Goal: Task Accomplishment & Management: Use online tool/utility

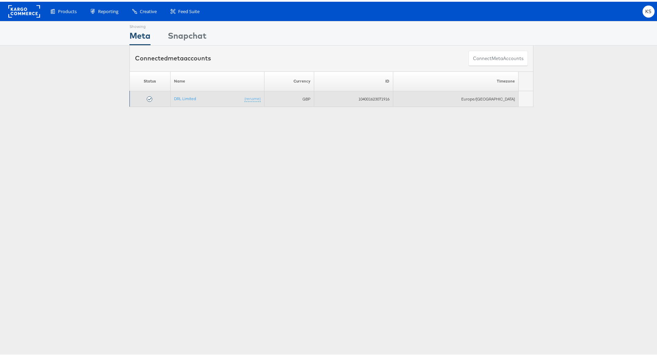
click at [193, 91] on td "DRL Limited (rename)" at bounding box center [217, 97] width 94 height 16
click at [192, 95] on link "DRL Limited" at bounding box center [185, 96] width 22 height 5
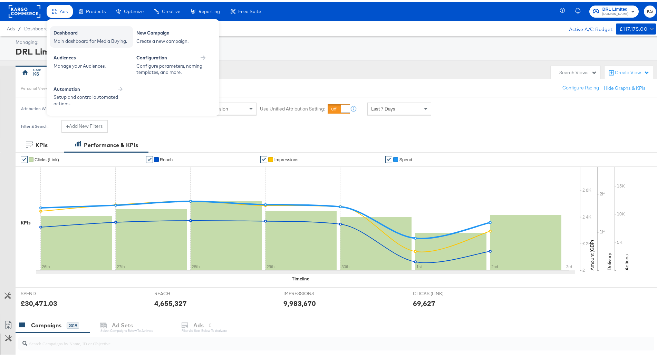
click at [69, 41] on div "Main dashboard for Media Buying." at bounding box center [92, 39] width 76 height 7
click at [165, 75] on div "Configuration Configure parameters, naming templates, and more." at bounding box center [174, 63] width 83 height 28
click at [72, 31] on div "Dashboard" at bounding box center [92, 32] width 76 height 8
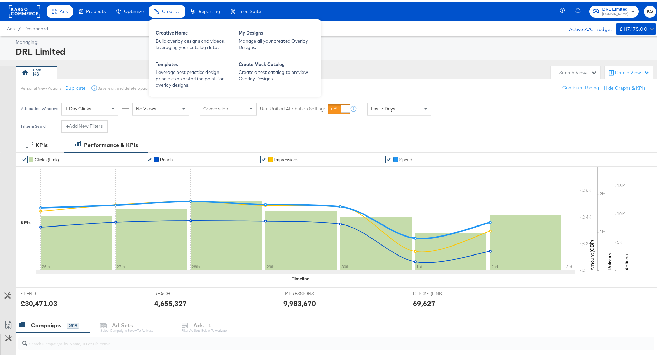
click at [177, 4] on div "Creative" at bounding box center [167, 9] width 37 height 13
click at [181, 33] on div "Creative Home" at bounding box center [194, 32] width 76 height 8
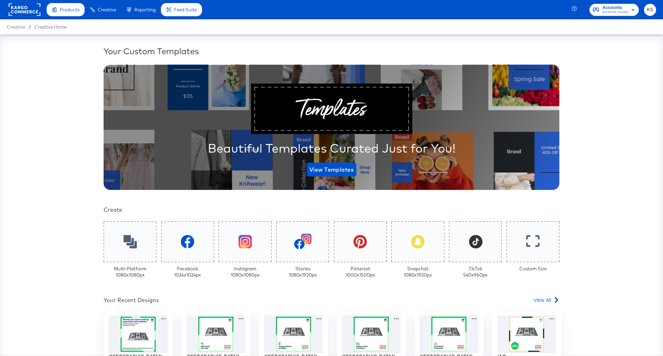
click at [615, 10] on span "ao.com" at bounding box center [615, 13] width 26 height 6
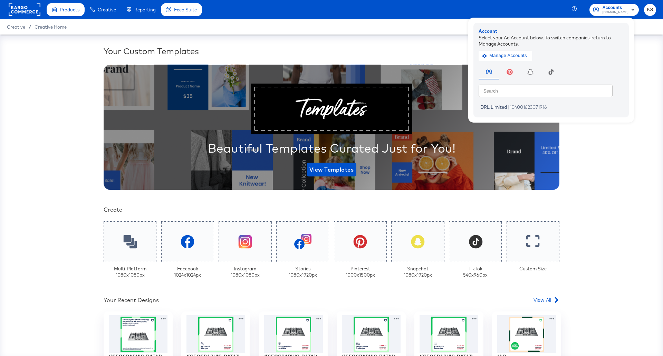
click at [336, 38] on div "Your Custom Templates Beautiful Templates Curated Just for You! View Templates …" at bounding box center [331, 195] width 663 height 321
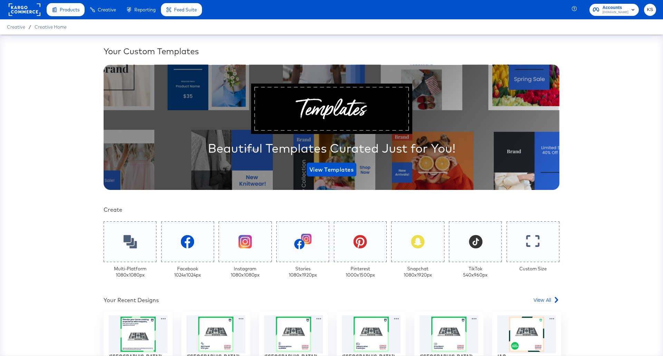
click at [34, 10] on rect at bounding box center [25, 9] width 32 height 12
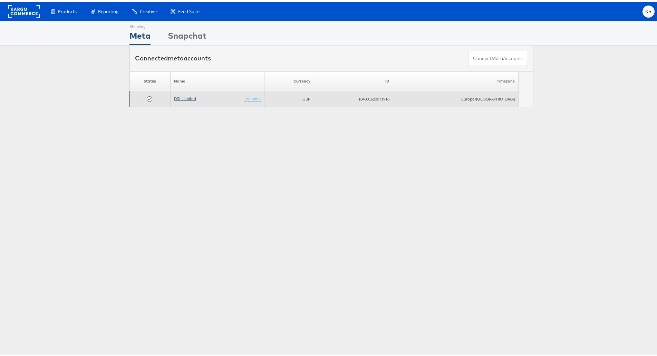
click at [196, 96] on link "DRL Limited" at bounding box center [185, 96] width 22 height 5
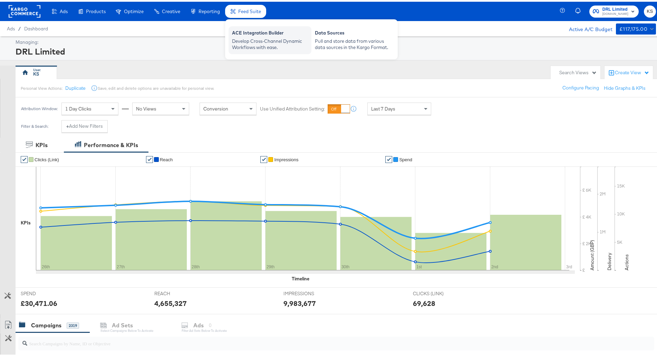
click at [255, 46] on div "Develop Cross-Channel Dynamic Workflows with ease." at bounding box center [270, 42] width 76 height 13
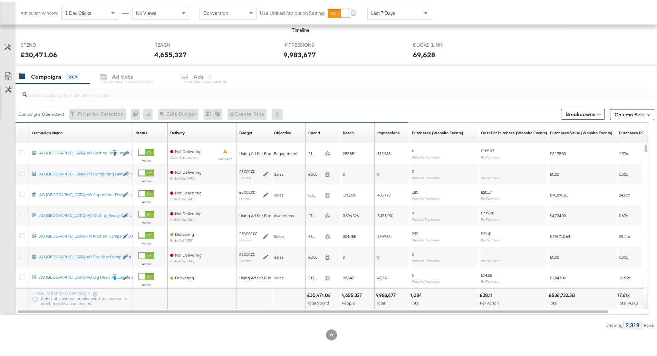
scroll to position [251, 0]
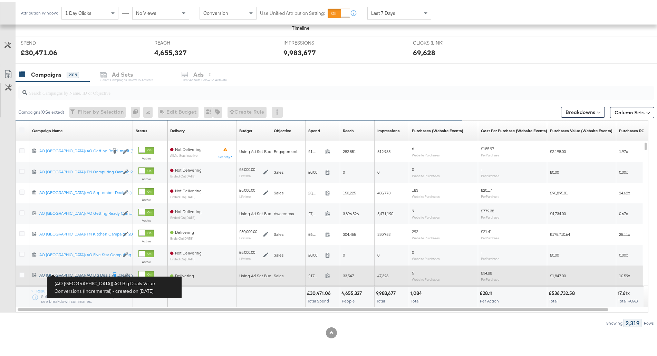
click at [88, 274] on div "(AO UK) AO Big Deals Value Conversions (Incremental) (AO UK) AO Big Deals Val..…" at bounding box center [72, 274] width 69 height 6
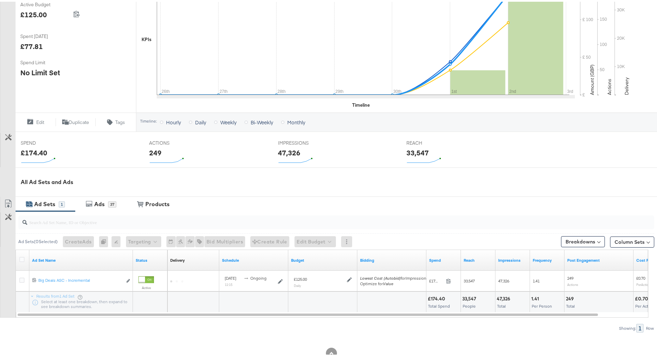
scroll to position [167, 0]
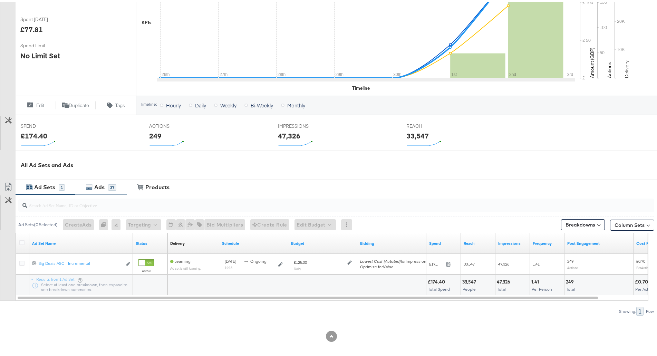
click at [104, 190] on div "Ads 37" at bounding box center [100, 185] width 51 height 15
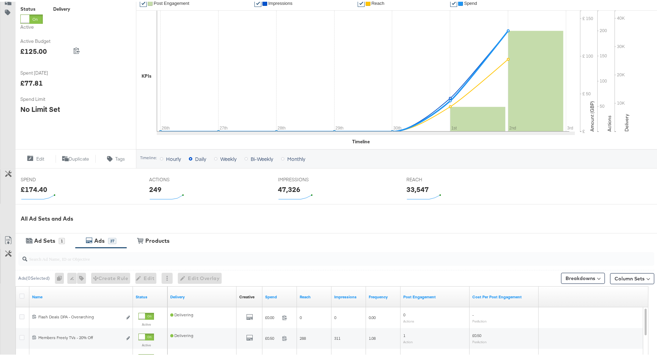
scroll to position [187, 0]
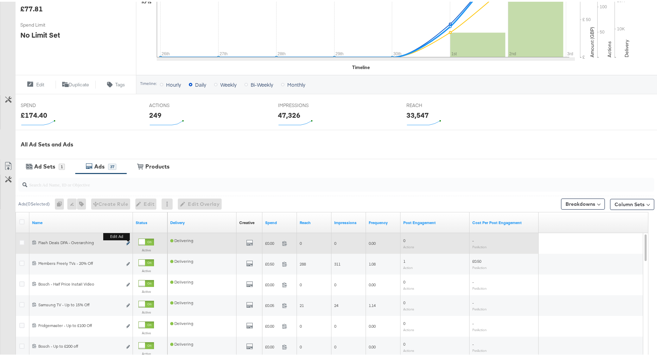
click at [128, 242] on icon "link" at bounding box center [127, 242] width 3 height 4
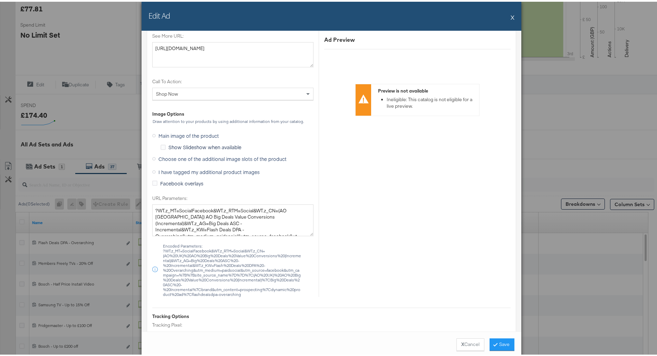
scroll to position [575, 0]
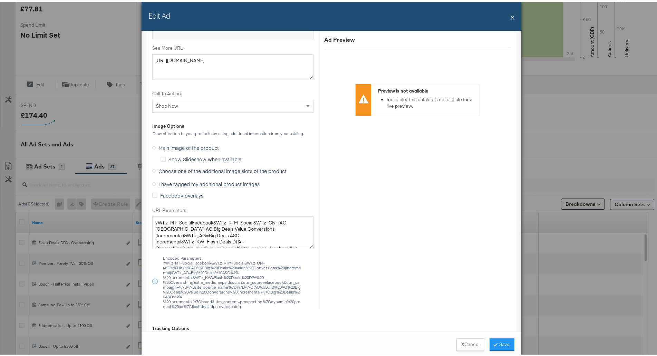
click at [513, 16] on div "Edit Ad X" at bounding box center [332, 14] width 380 height 29
click at [511, 16] on button "X" at bounding box center [513, 16] width 4 height 14
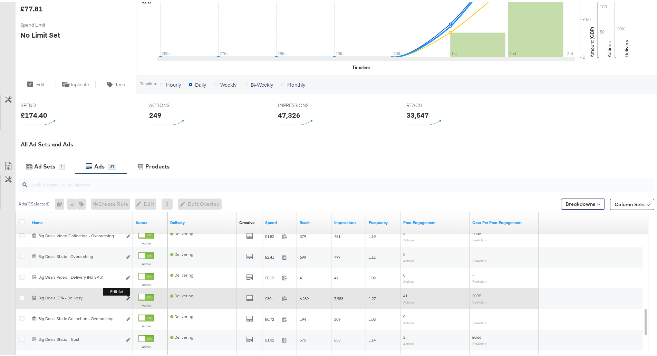
click at [127, 297] on icon "link" at bounding box center [127, 297] width 3 height 4
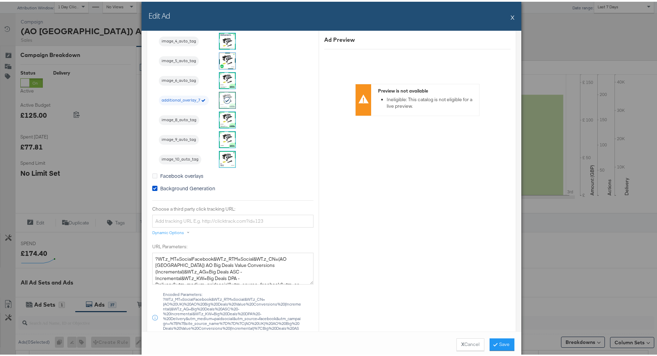
scroll to position [725, 0]
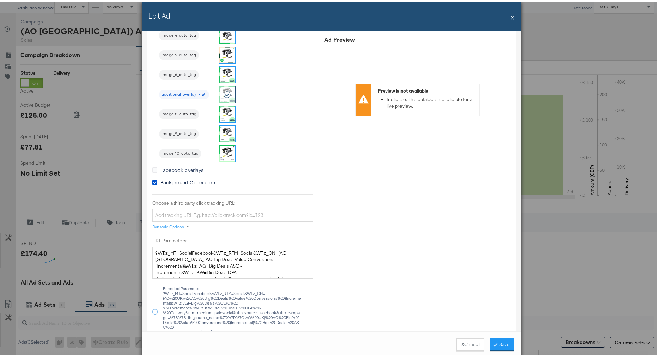
click at [507, 13] on div "Edit Ad X" at bounding box center [332, 14] width 380 height 29
click at [511, 17] on button "X" at bounding box center [513, 16] width 4 height 14
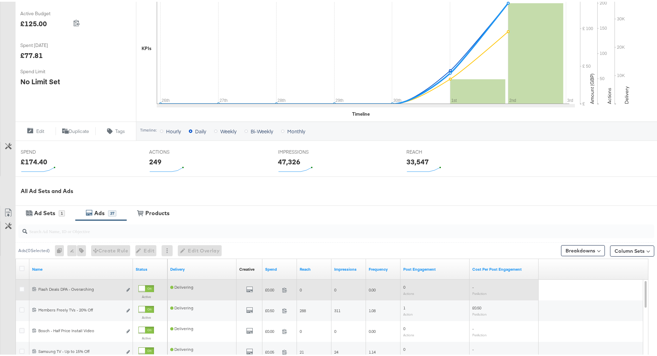
scroll to position [153, 0]
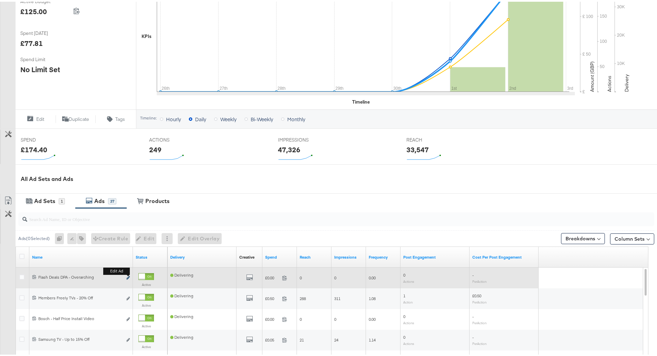
click at [129, 274] on button "Edit ad" at bounding box center [128, 276] width 4 height 7
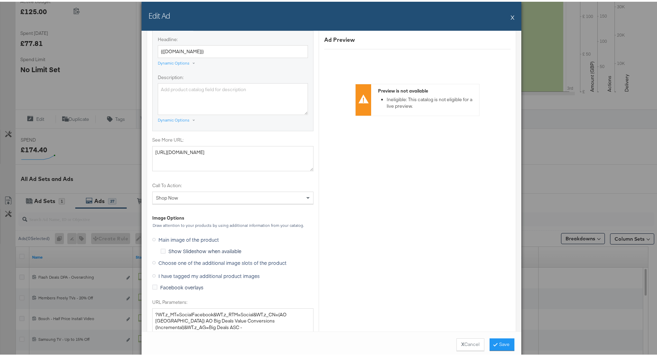
scroll to position [483, 0]
click at [177, 271] on span "I have tagged my additional product images" at bounding box center [208, 273] width 101 height 7
click at [0, 0] on input "I have tagged my additional product images" at bounding box center [0, 0] width 0 height 0
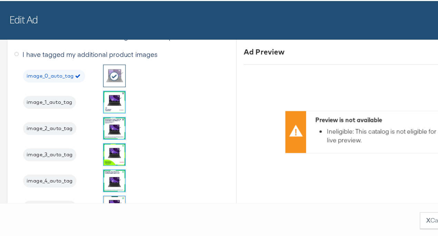
scroll to position [609, 0]
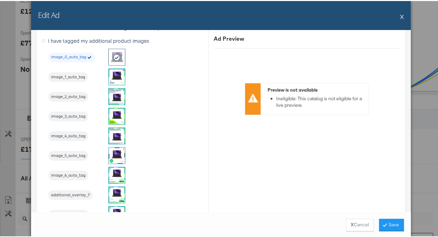
drag, startPoint x: 349, startPoint y: 229, endPoint x: 370, endPoint y: 236, distance: 22.3
click at [349, 229] on button "X Cancel" at bounding box center [360, 224] width 28 height 12
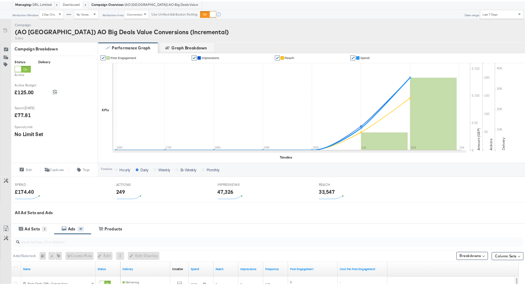
scroll to position [0, 0]
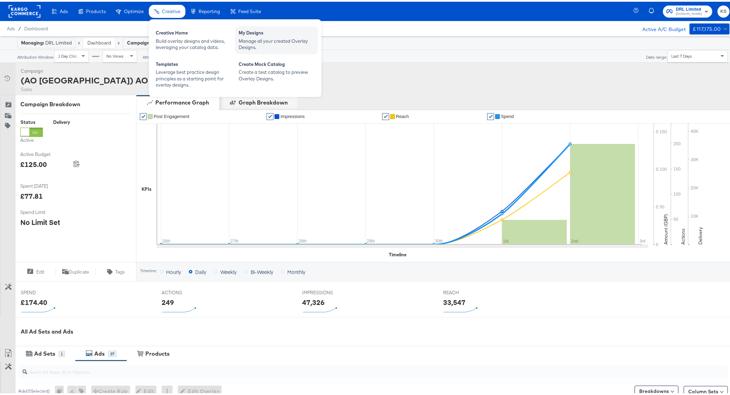
click at [268, 40] on div "Manage all your created Overlay Designs." at bounding box center [277, 42] width 76 height 13
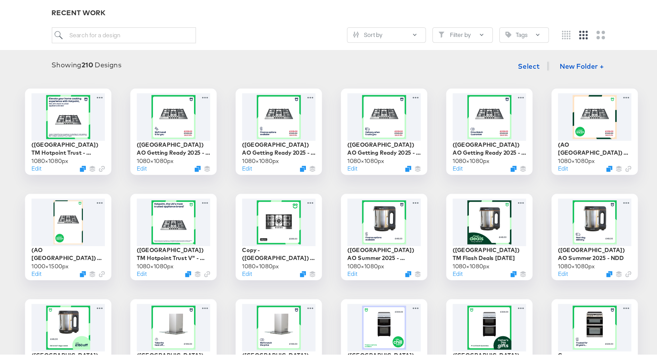
scroll to position [83, 0]
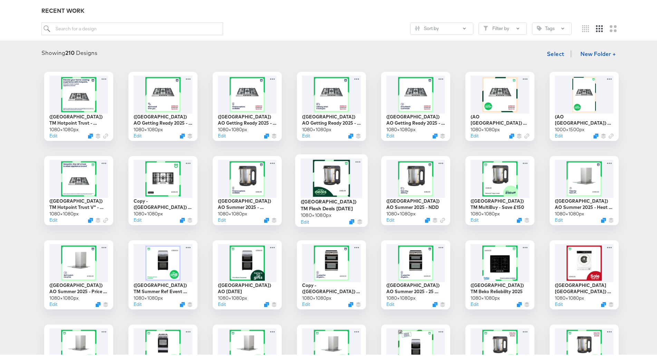
click at [316, 183] on div at bounding box center [332, 176] width 62 height 40
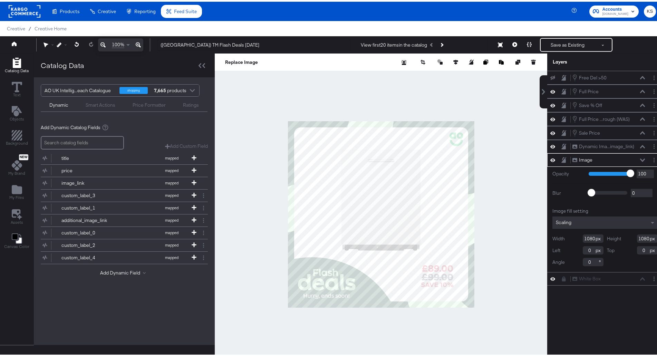
scroll to position [18, 0]
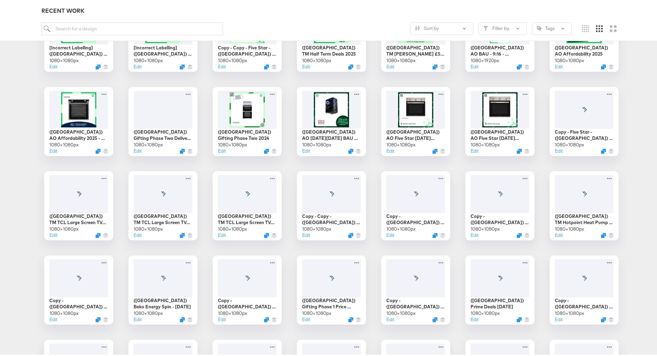
scroll to position [523, 0]
